Goal: Information Seeking & Learning: Learn about a topic

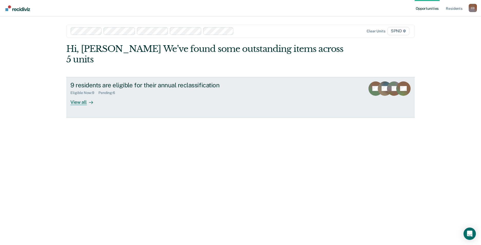
click at [77, 95] on div "View all" at bounding box center [84, 100] width 29 height 10
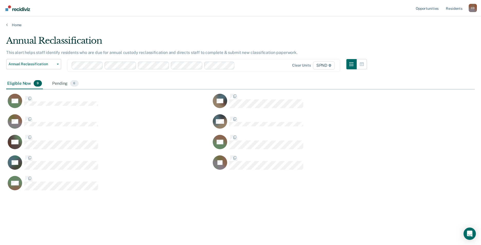
scroll to position [167, 465]
click at [57, 84] on div "Pending 6" at bounding box center [65, 83] width 28 height 11
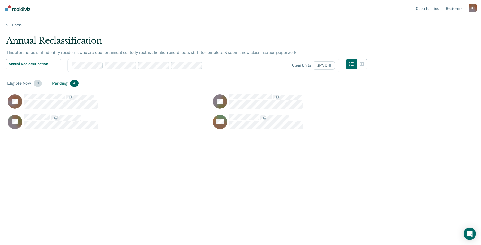
click at [18, 83] on div "Eligible Now 9" at bounding box center [24, 83] width 37 height 11
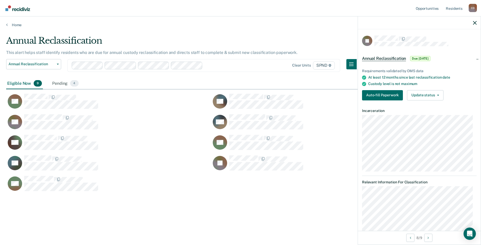
click at [172, 199] on div "Annual Reclassification This alert helps staff identify residents who are due f…" at bounding box center [240, 120] width 469 height 171
drag, startPoint x: 250, startPoint y: 186, endPoint x: 2, endPoint y: 92, distance: 266.1
click at [2, 92] on main "Annual Reclassification This alert helps staff identify residents who are due f…" at bounding box center [240, 135] width 481 height 216
